Goal: Task Accomplishment & Management: Manage account settings

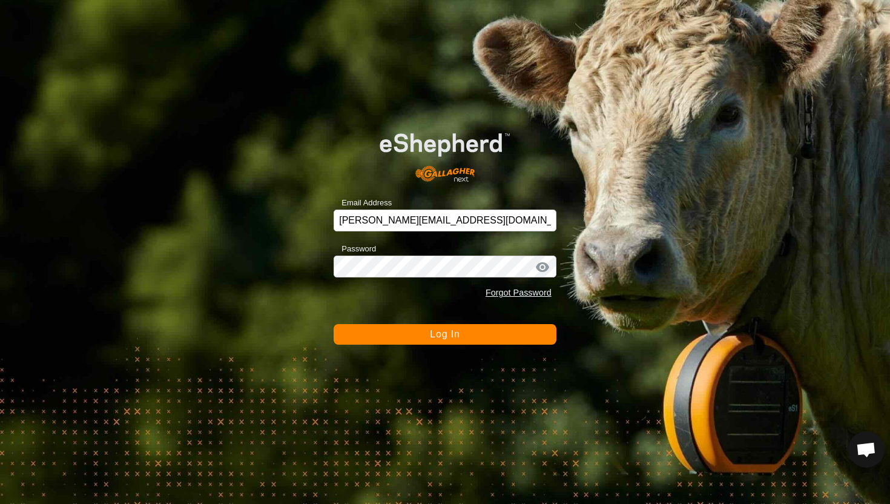
click at [481, 336] on button "Log In" at bounding box center [445, 334] width 223 height 21
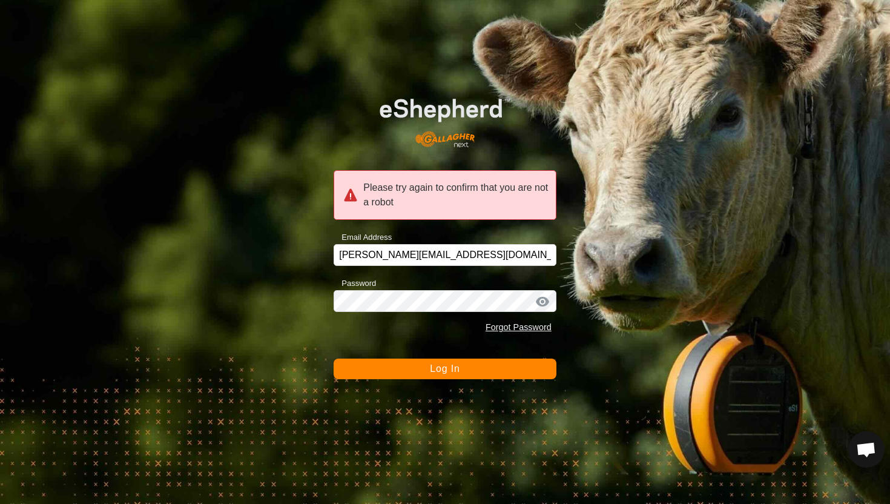
click at [472, 369] on button "Log In" at bounding box center [445, 369] width 223 height 21
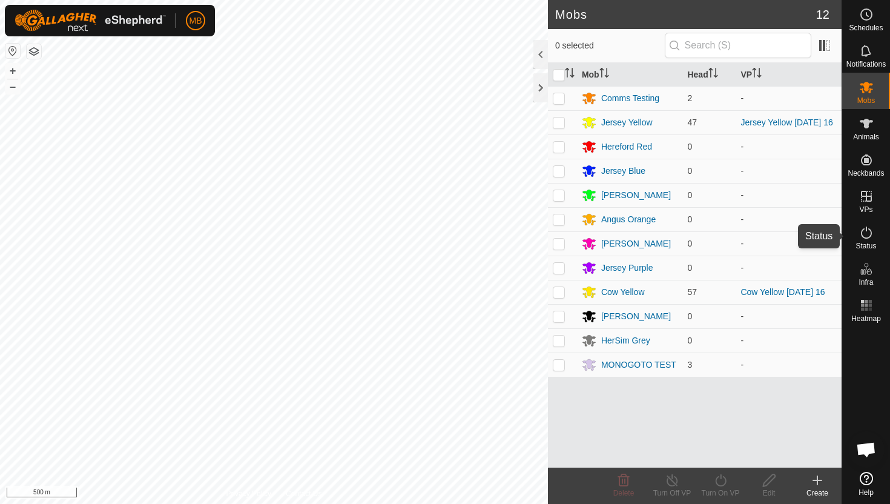
click at [864, 232] on icon at bounding box center [866, 232] width 15 height 15
